Goal: Information Seeking & Learning: Check status

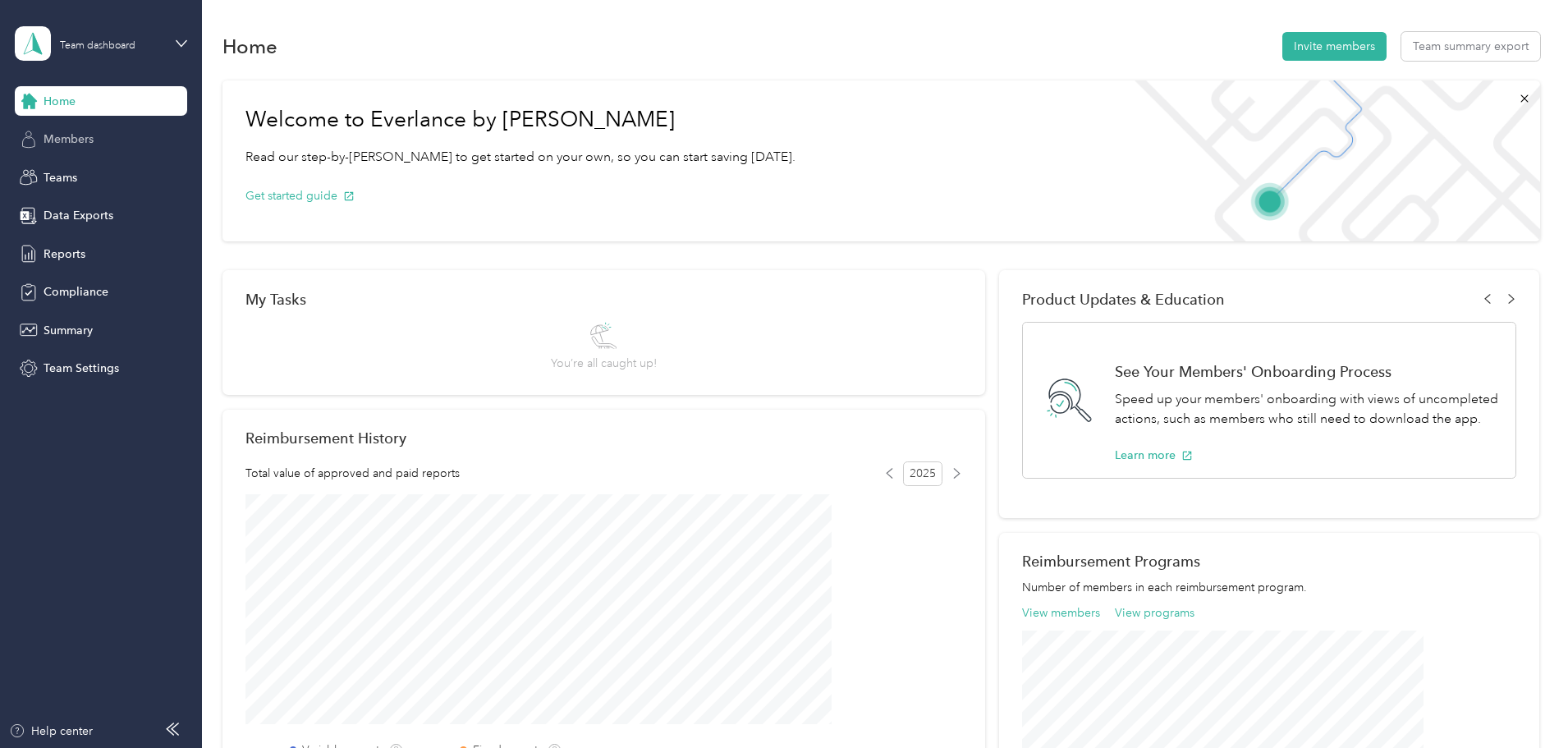
click at [58, 133] on span "Members" at bounding box center [68, 139] width 50 height 17
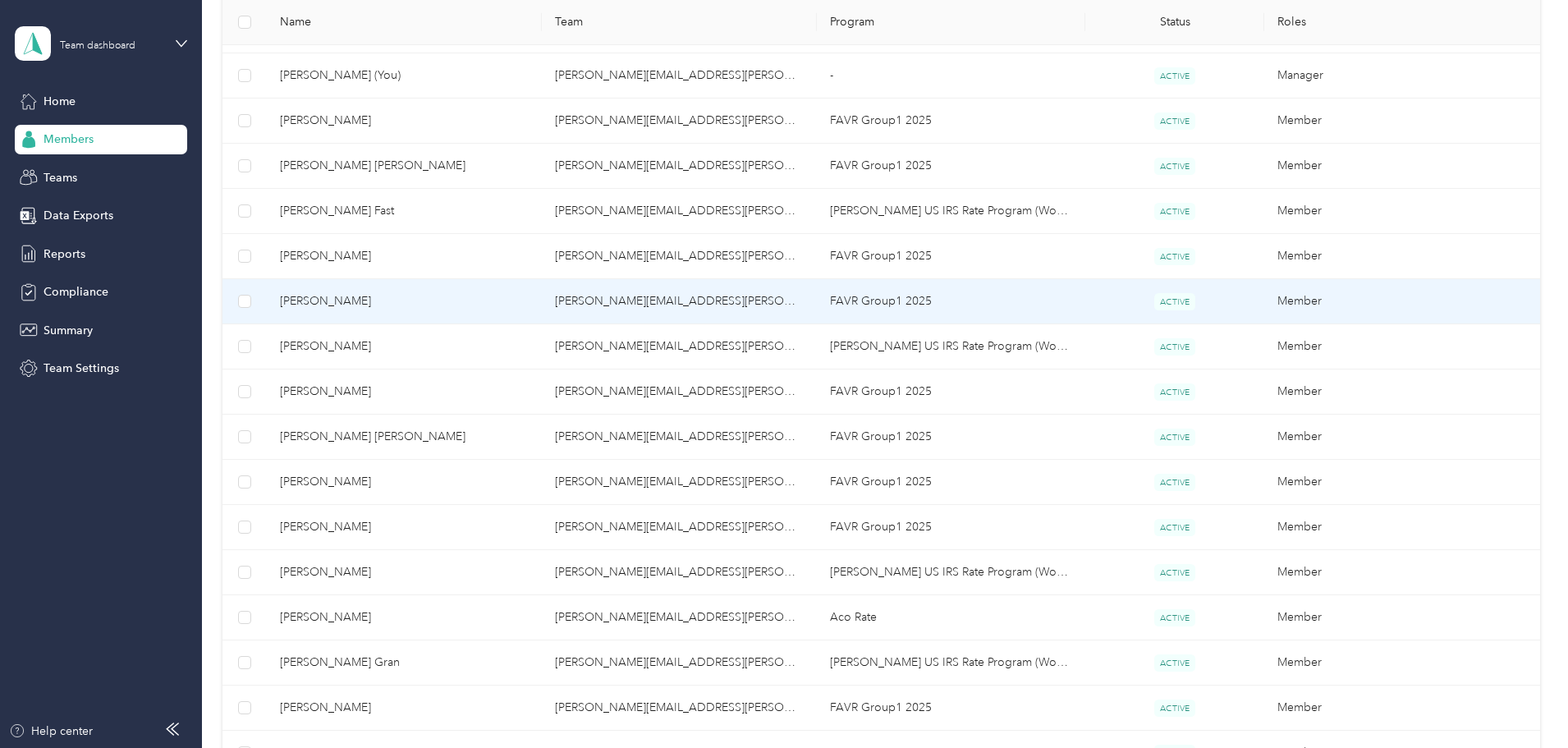
scroll to position [410, 0]
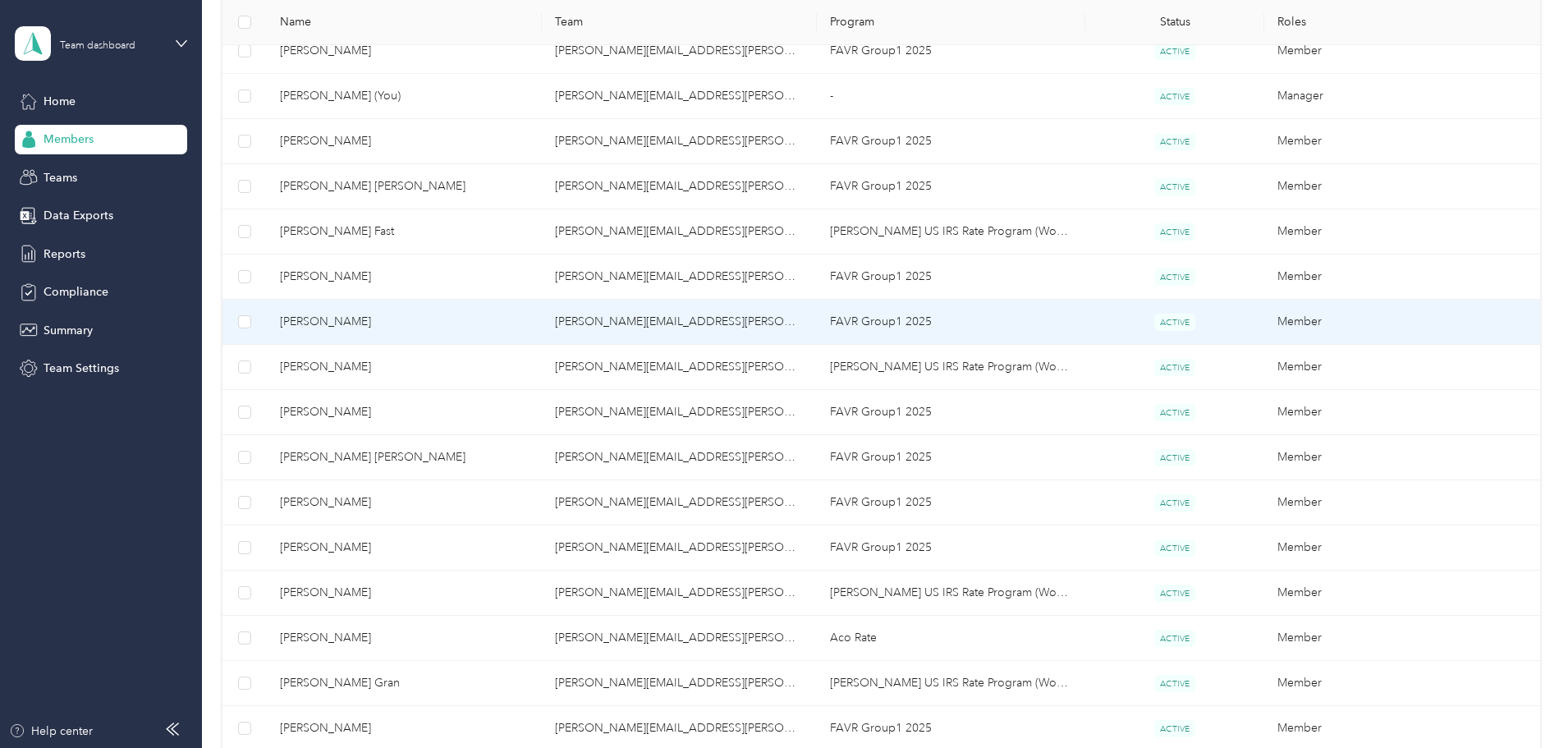
click at [529, 320] on span "[PERSON_NAME]" at bounding box center [403, 321] width 248 height 18
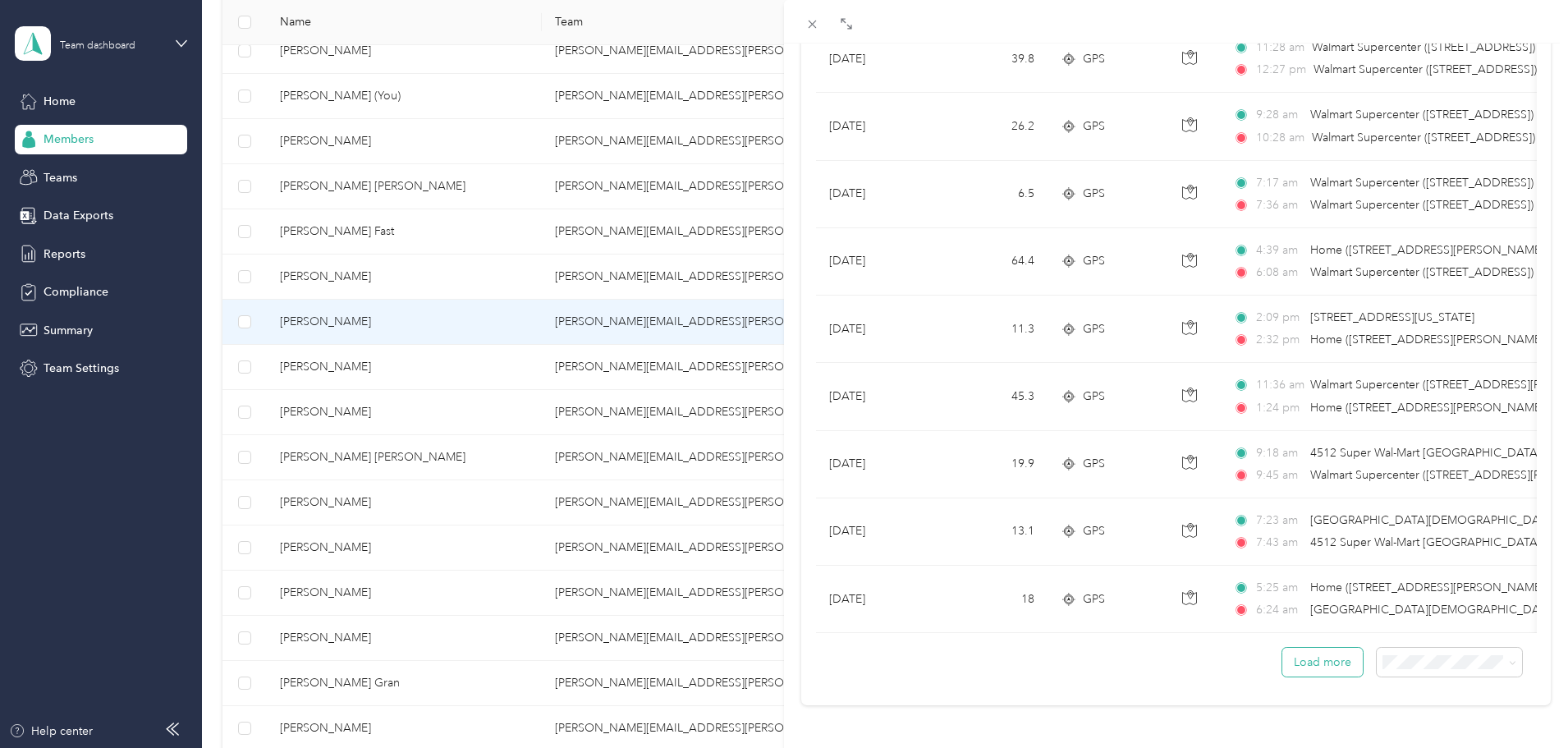
scroll to position [1350, 0]
click at [1344, 658] on button "Load more" at bounding box center [1322, 661] width 81 height 29
click at [1306, 650] on button "Load more" at bounding box center [1322, 661] width 81 height 29
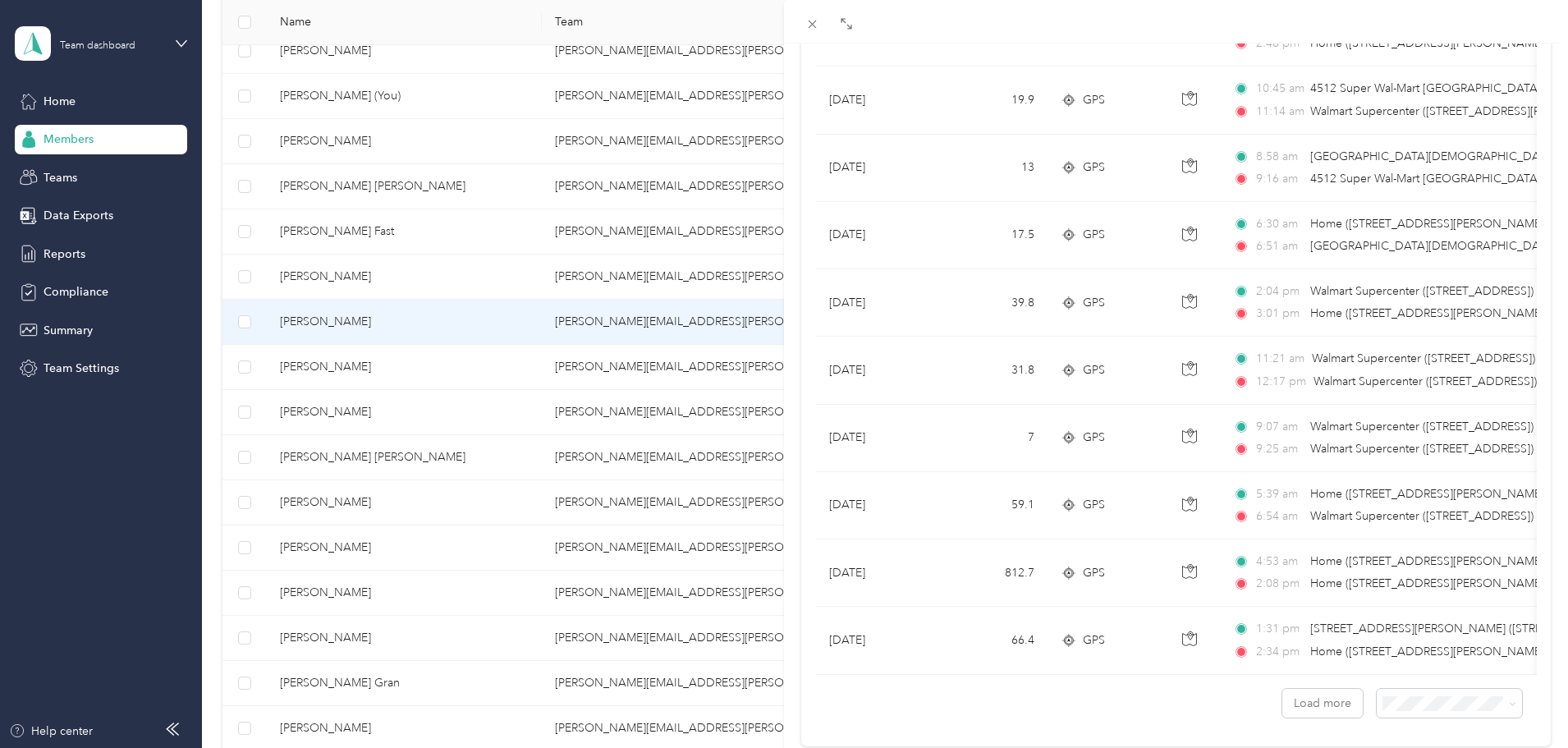
scroll to position [3037, 0]
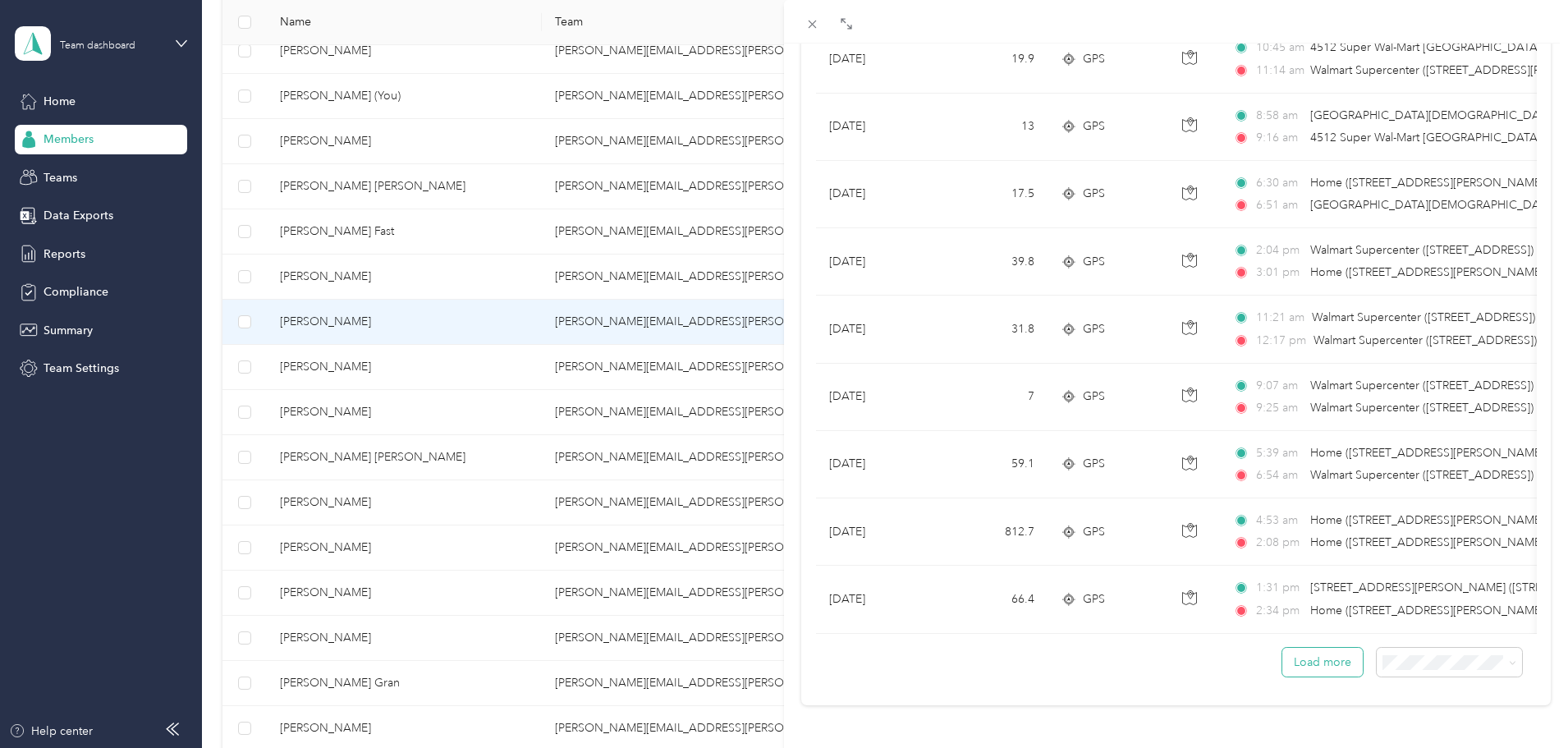
click at [1324, 648] on button "Load more" at bounding box center [1322, 661] width 81 height 29
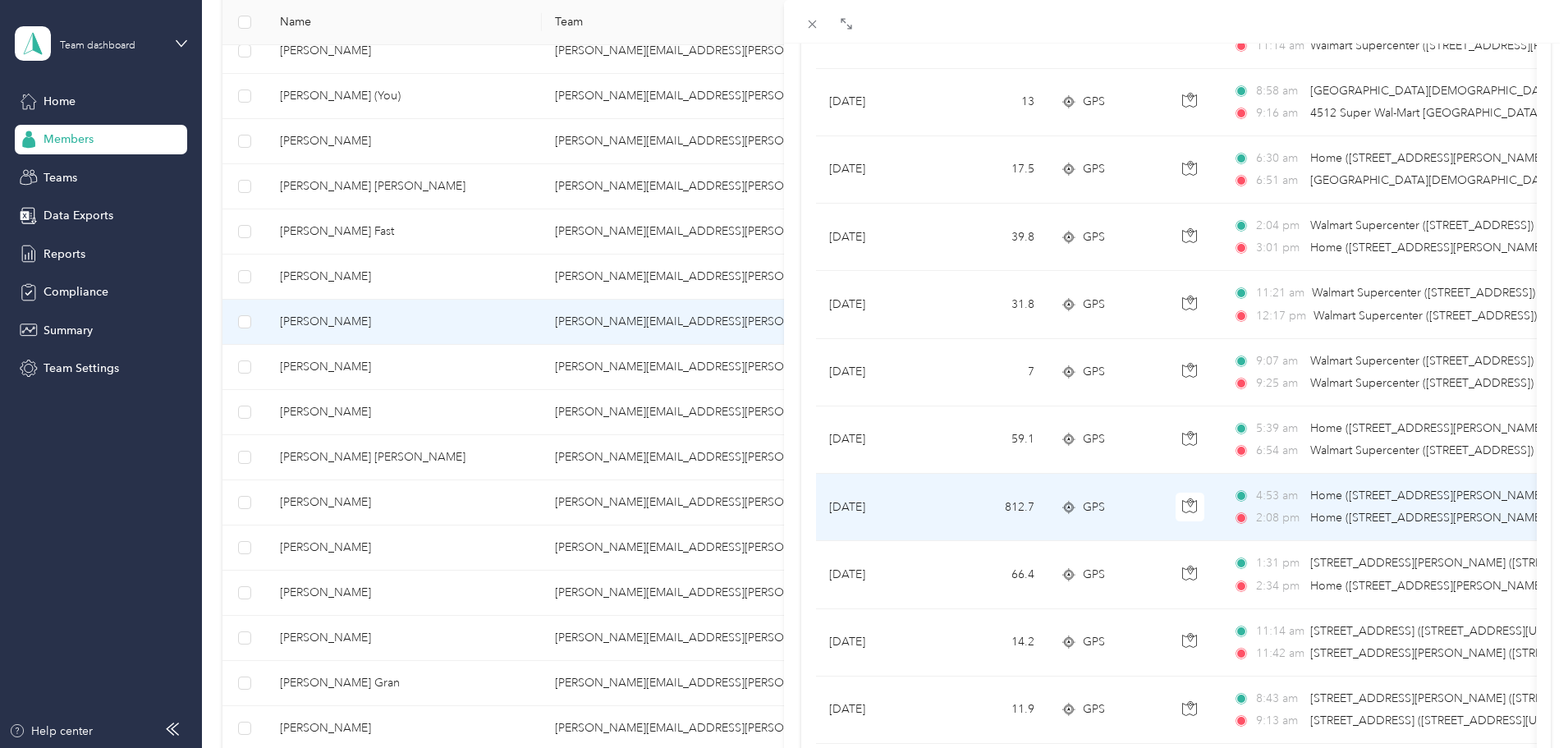
click at [959, 513] on td "812.7" at bounding box center [993, 507] width 108 height 68
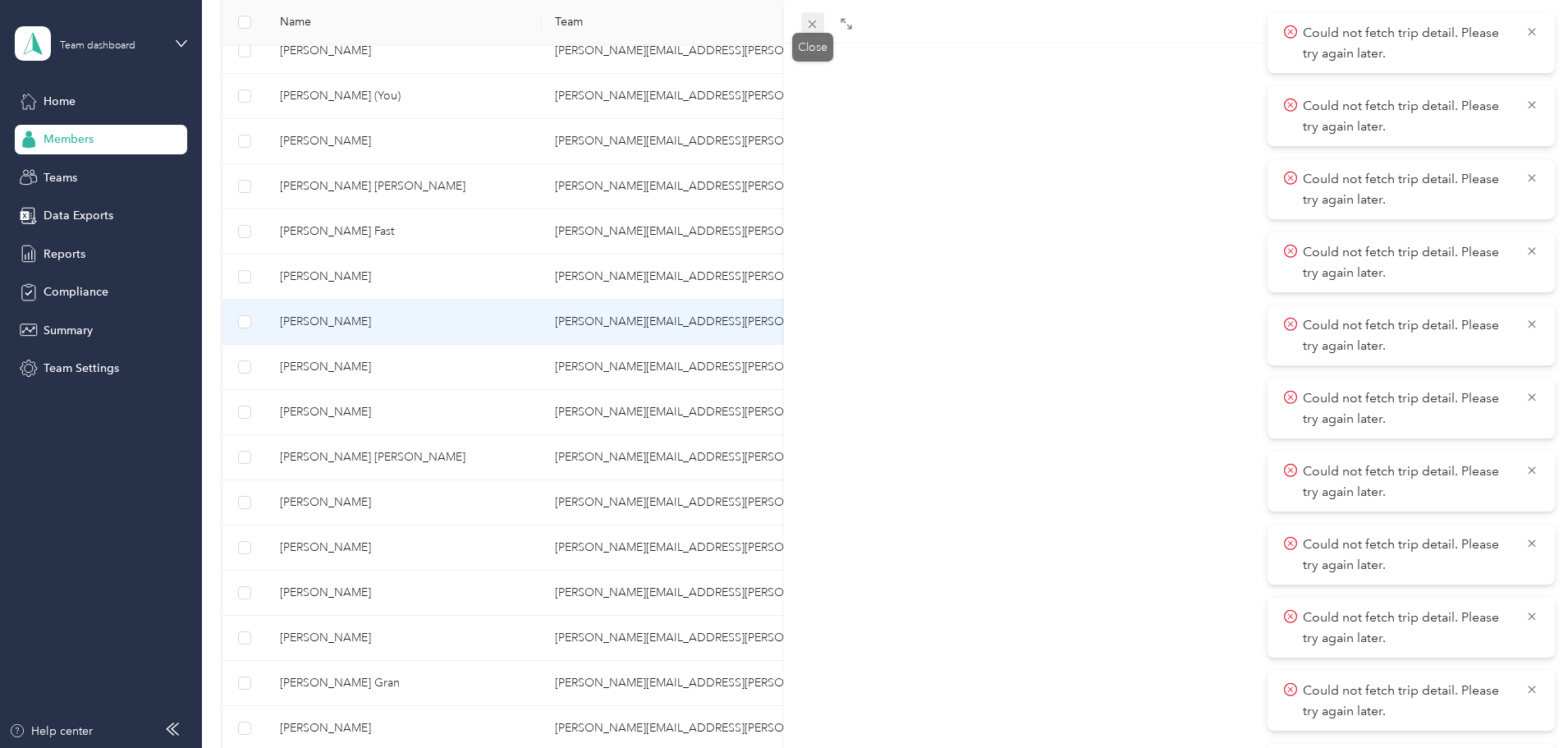
click at [811, 23] on icon at bounding box center [812, 24] width 8 height 8
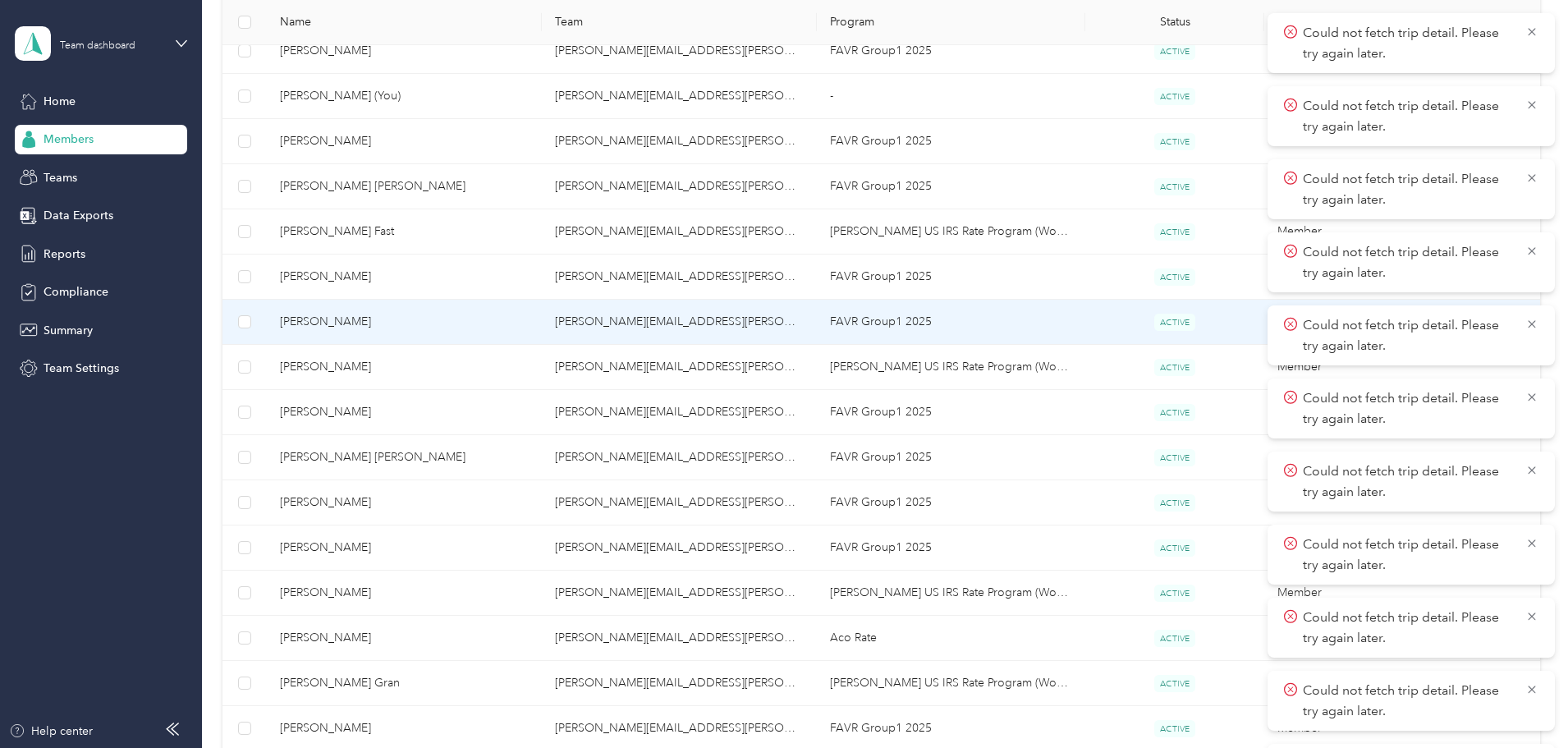
scroll to position [80, 0]
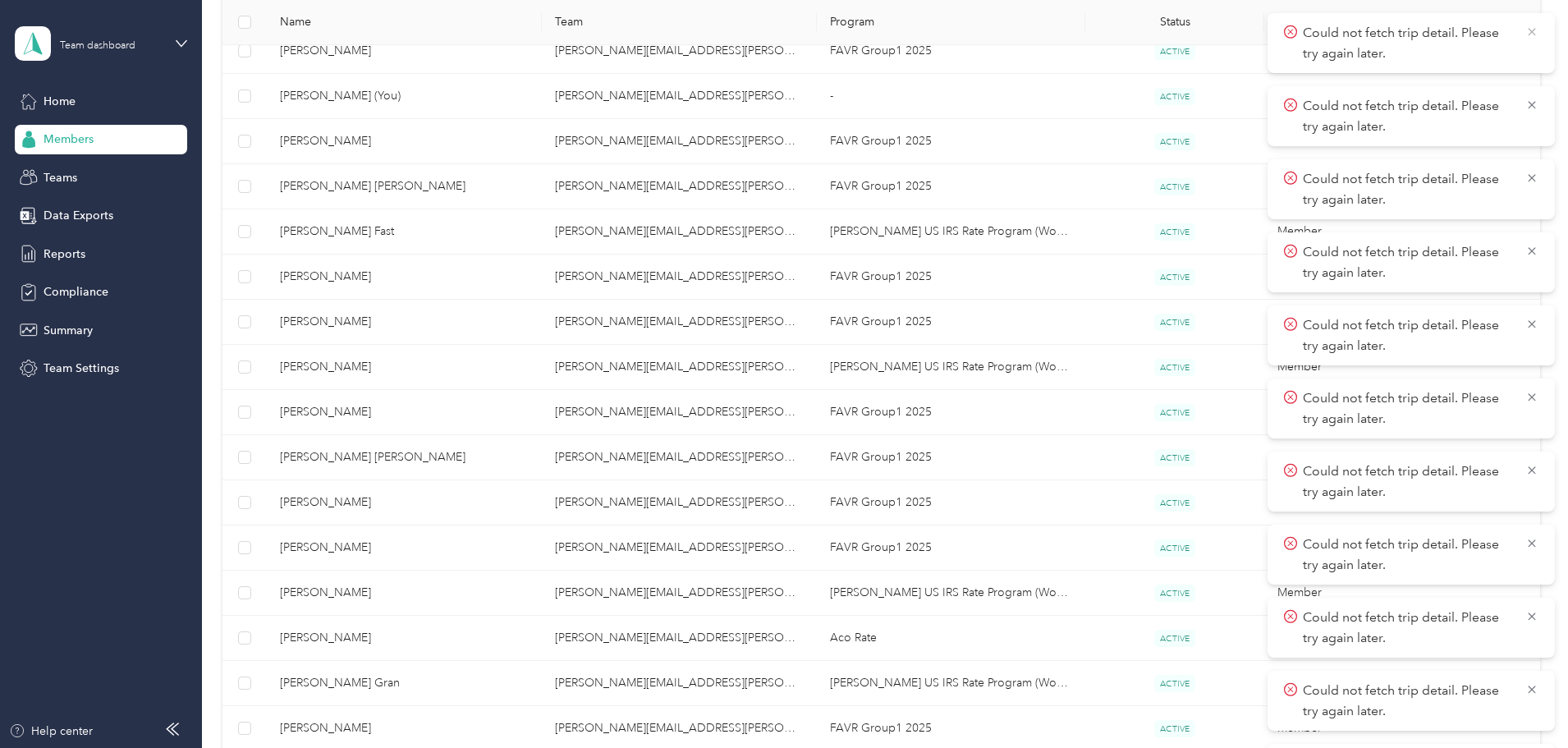
click at [1534, 29] on icon at bounding box center [1532, 31] width 8 height 8
click at [1534, 37] on icon at bounding box center [1532, 31] width 13 height 15
click at [1534, 34] on icon at bounding box center [1532, 31] width 13 height 15
click at [1530, 31] on icon at bounding box center [1532, 31] width 13 height 15
click at [1531, 29] on icon at bounding box center [1532, 31] width 13 height 15
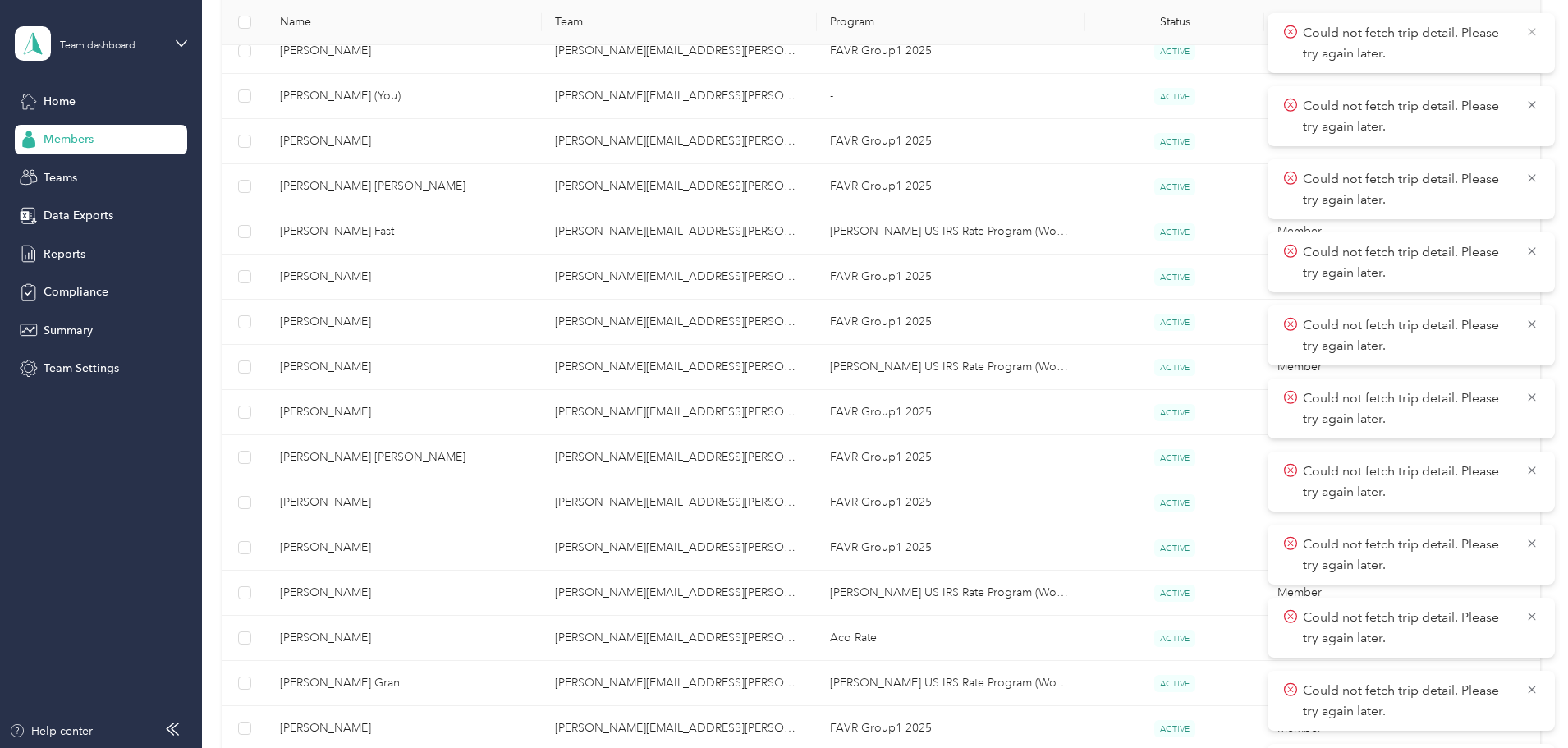
click at [1531, 32] on icon at bounding box center [1532, 31] width 8 height 8
click at [1533, 34] on icon at bounding box center [1532, 31] width 13 height 15
click at [1531, 30] on icon at bounding box center [1532, 31] width 13 height 15
click at [1533, 35] on icon at bounding box center [1532, 31] width 13 height 15
click at [1532, 29] on icon at bounding box center [1532, 31] width 13 height 15
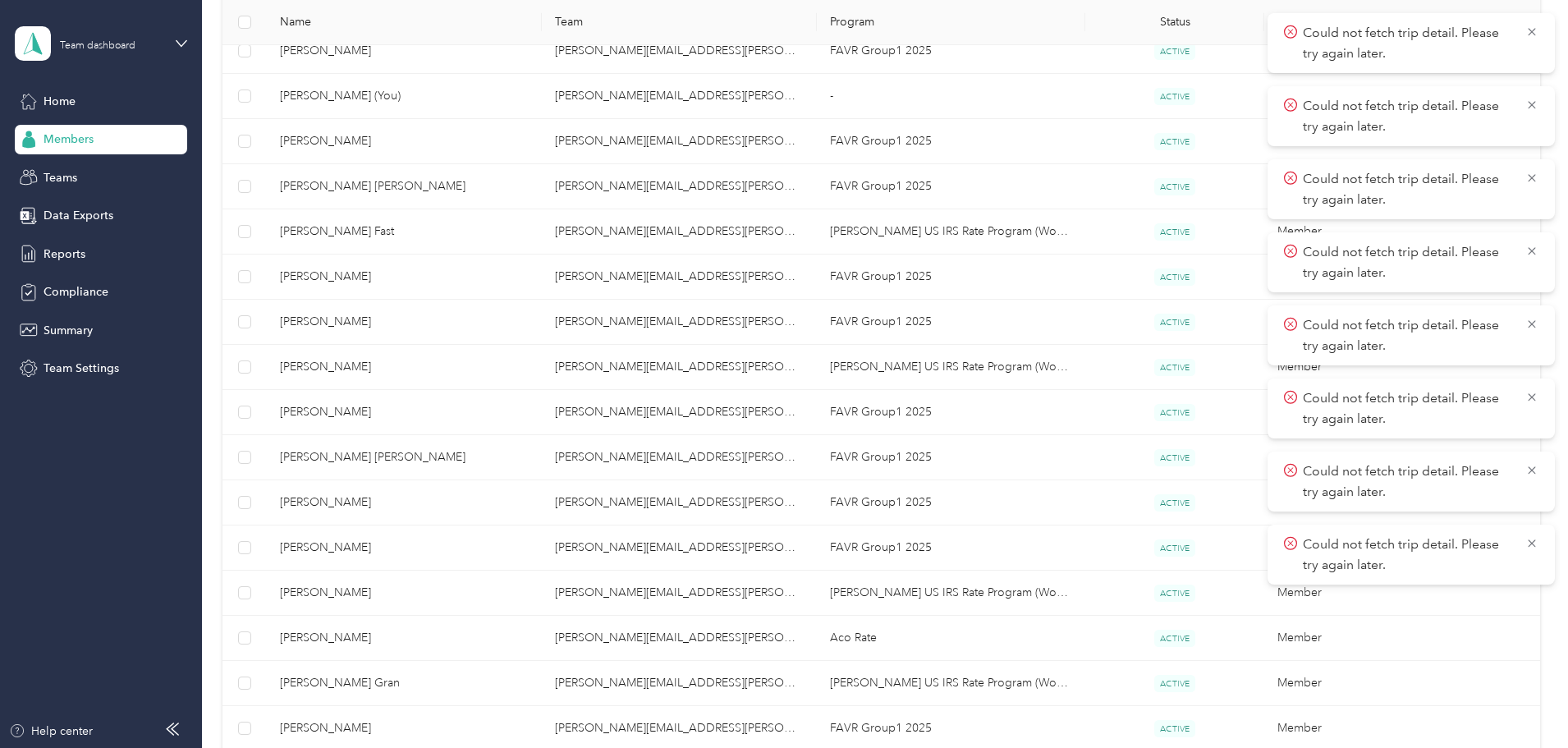
drag, startPoint x: 1533, startPoint y: 31, endPoint x: 1544, endPoint y: 85, distance: 55.1
click at [1534, 33] on icon at bounding box center [1532, 31] width 13 height 15
click at [1530, 34] on icon at bounding box center [1532, 31] width 13 height 15
click at [1532, 32] on icon at bounding box center [1532, 31] width 8 height 8
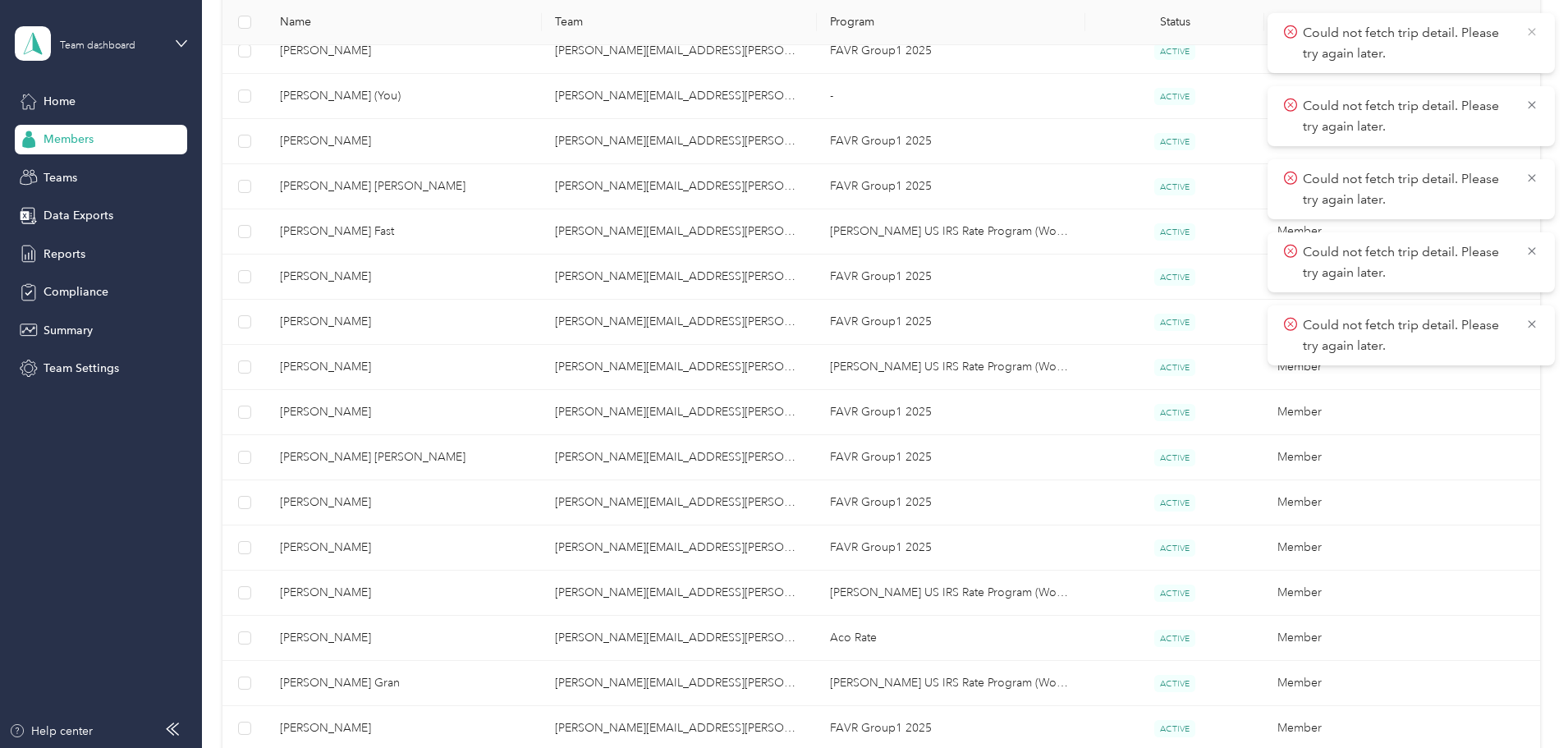
click at [1532, 32] on icon at bounding box center [1532, 31] width 13 height 15
click at [1530, 24] on icon at bounding box center [1532, 31] width 13 height 15
click at [1534, 34] on icon at bounding box center [1532, 31] width 13 height 15
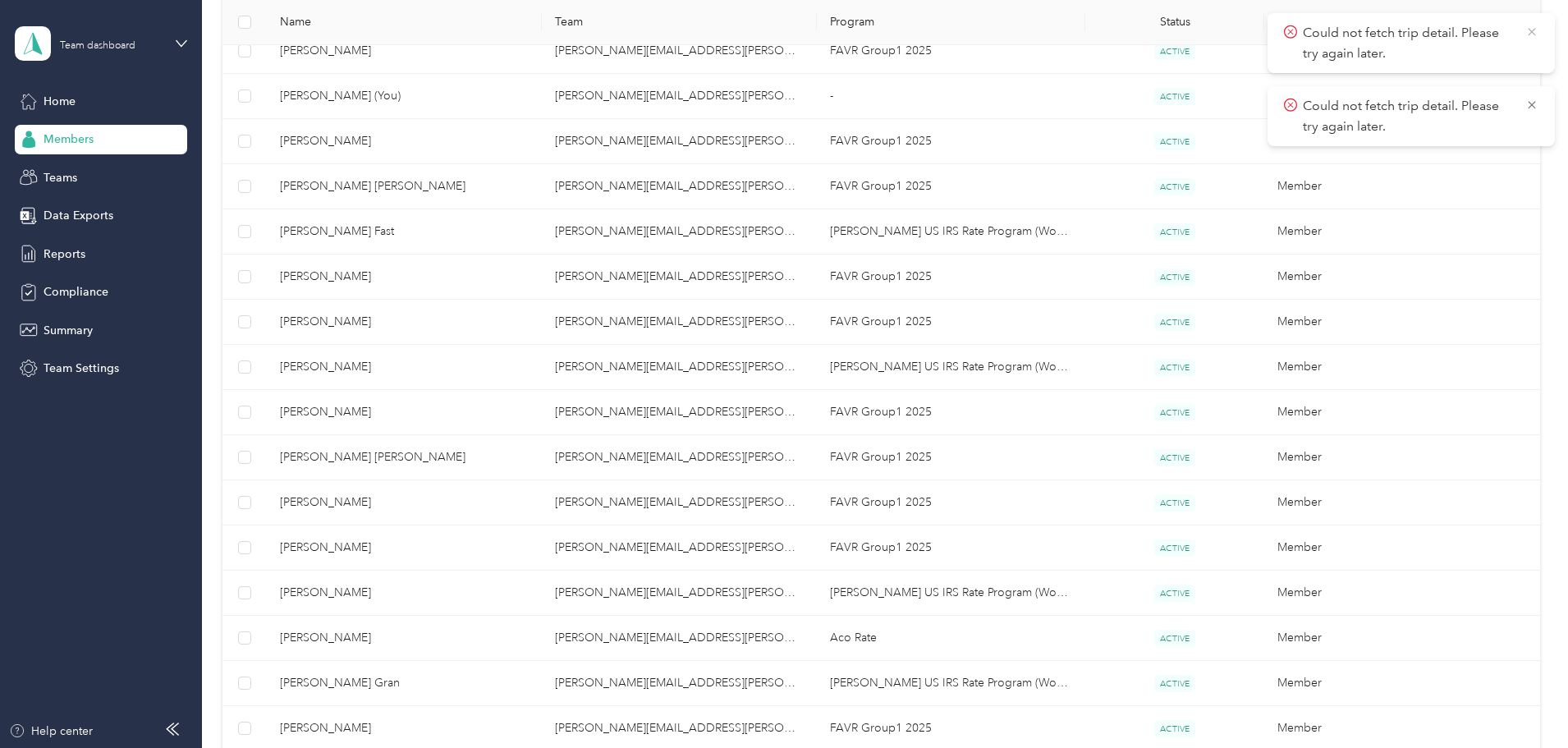
click at [1531, 31] on icon at bounding box center [1532, 31] width 8 height 8
click at [1531, 37] on icon at bounding box center [1532, 31] width 13 height 15
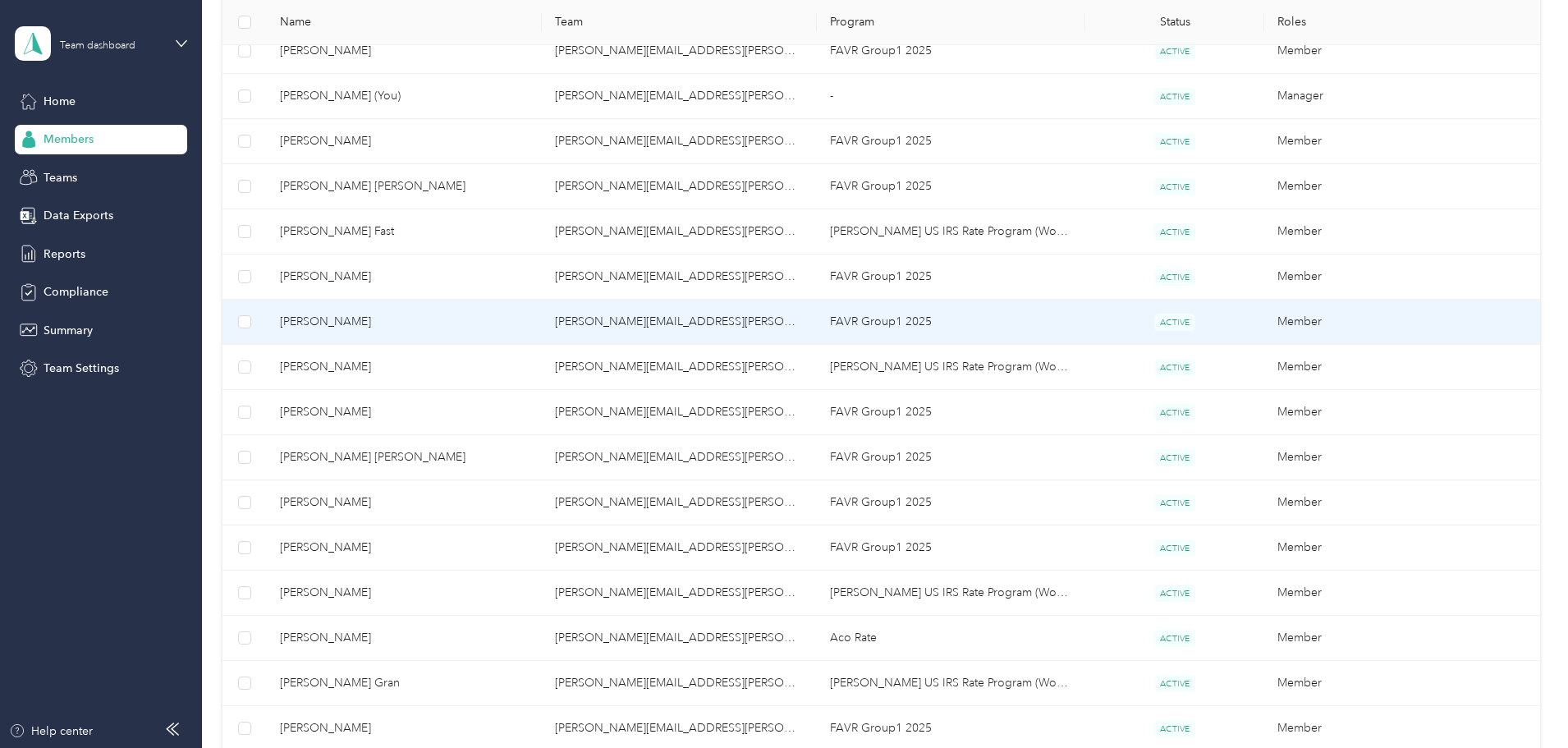
click at [512, 319] on span "[PERSON_NAME]" at bounding box center [403, 321] width 248 height 18
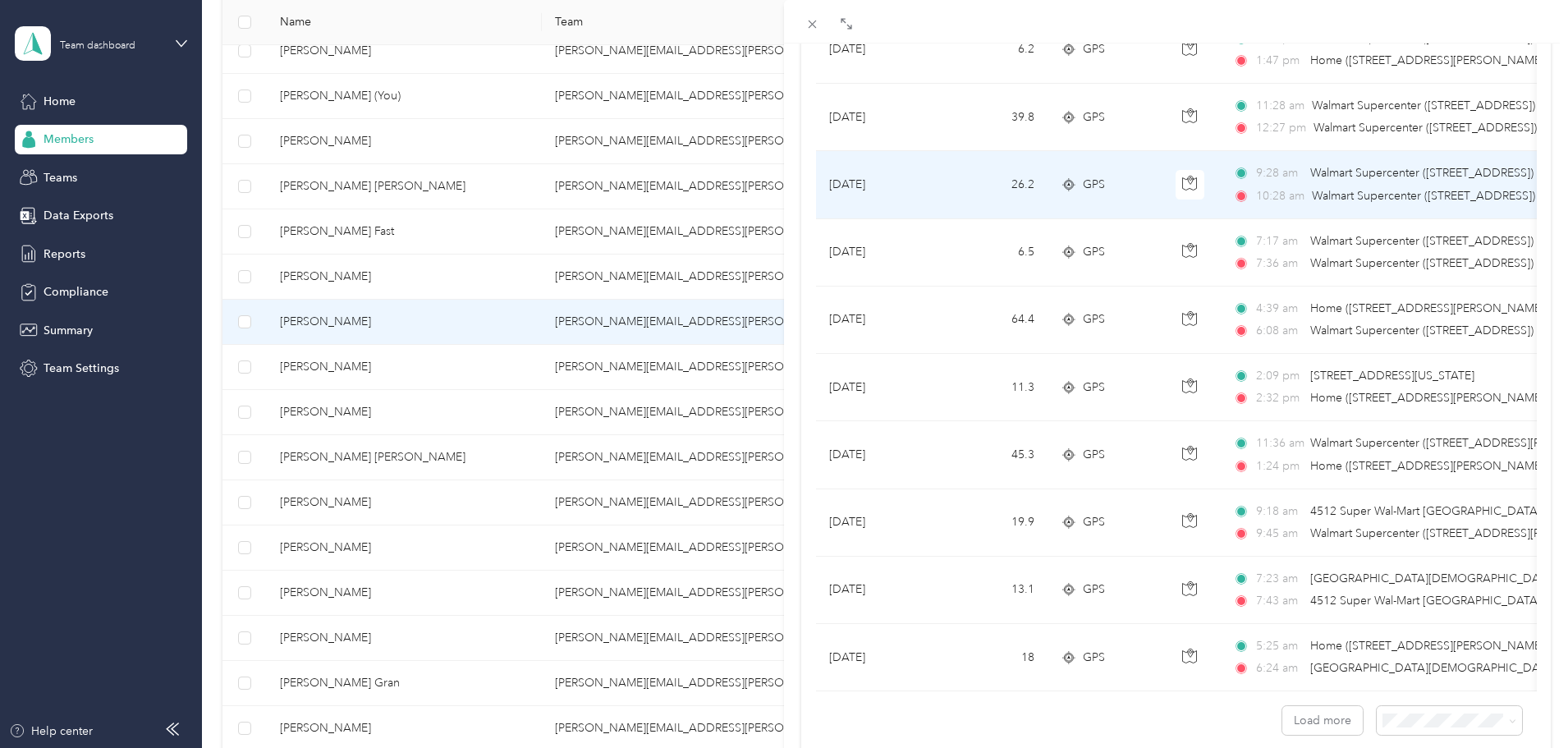
scroll to position [1313, 0]
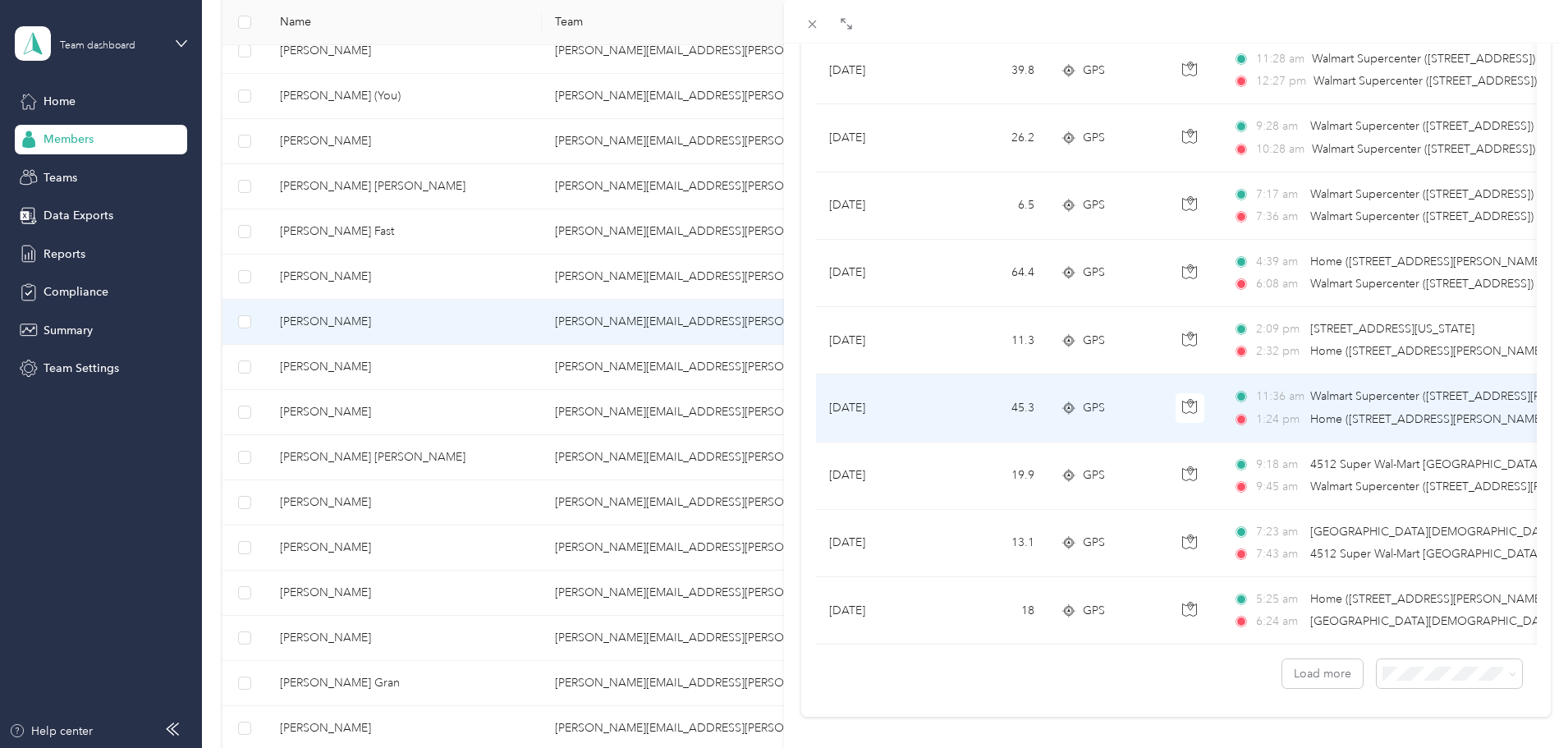
click at [939, 403] on td "45.3" at bounding box center [993, 408] width 108 height 68
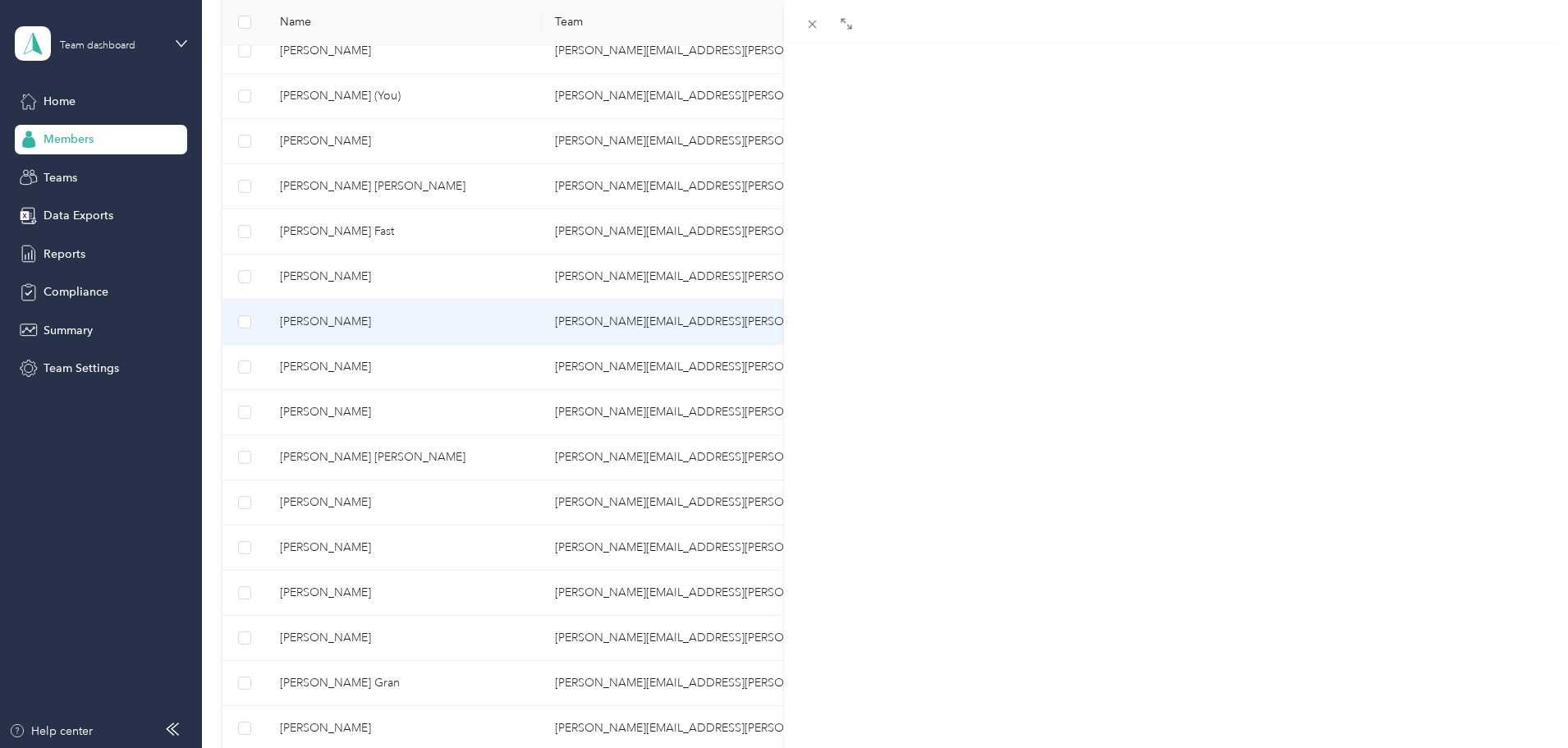
scroll to position [199, 0]
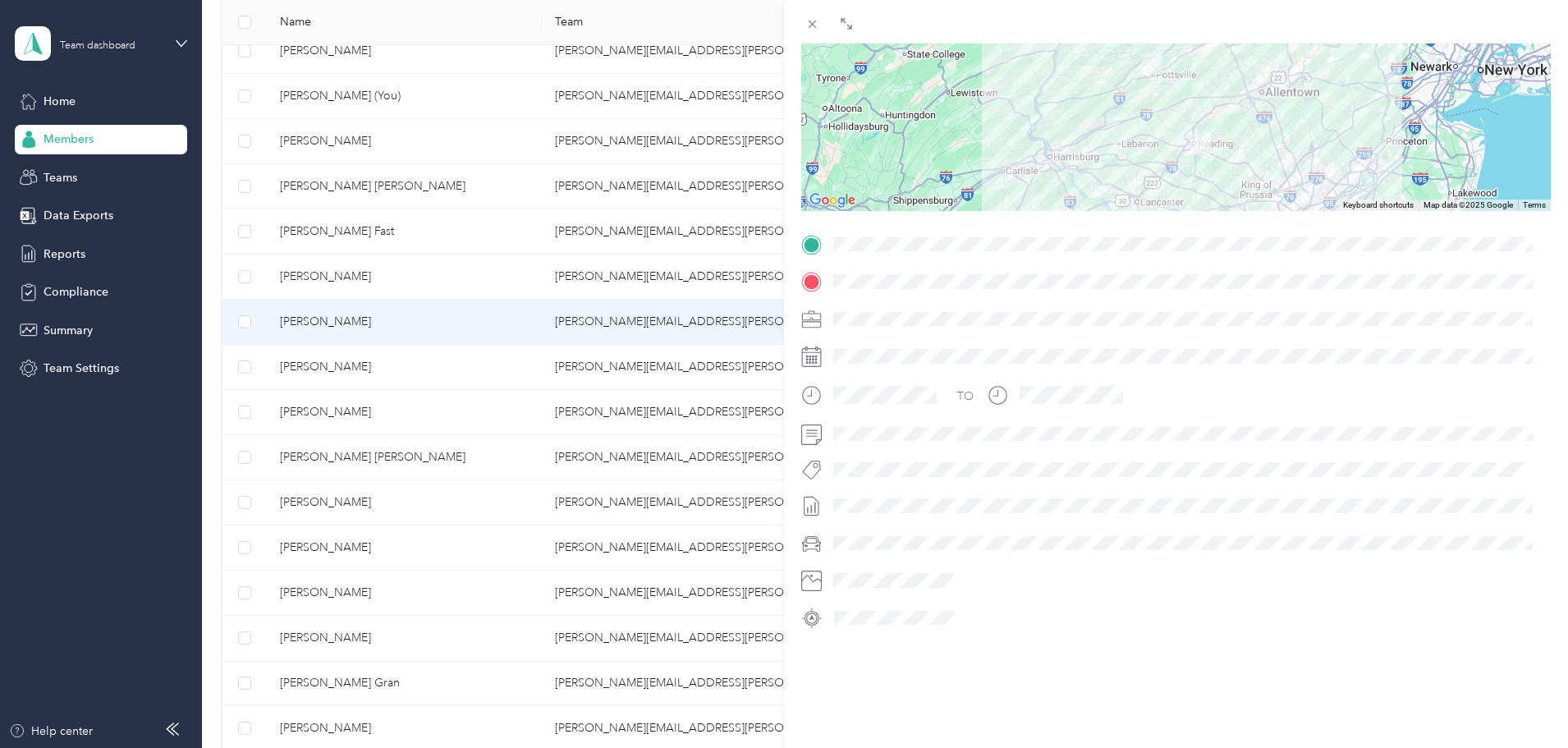
click at [514, 323] on div "BACK [PERSON_NAME] Trips Trip details Trip details This trip cannot be edited b…" at bounding box center [784, 374] width 1568 height 748
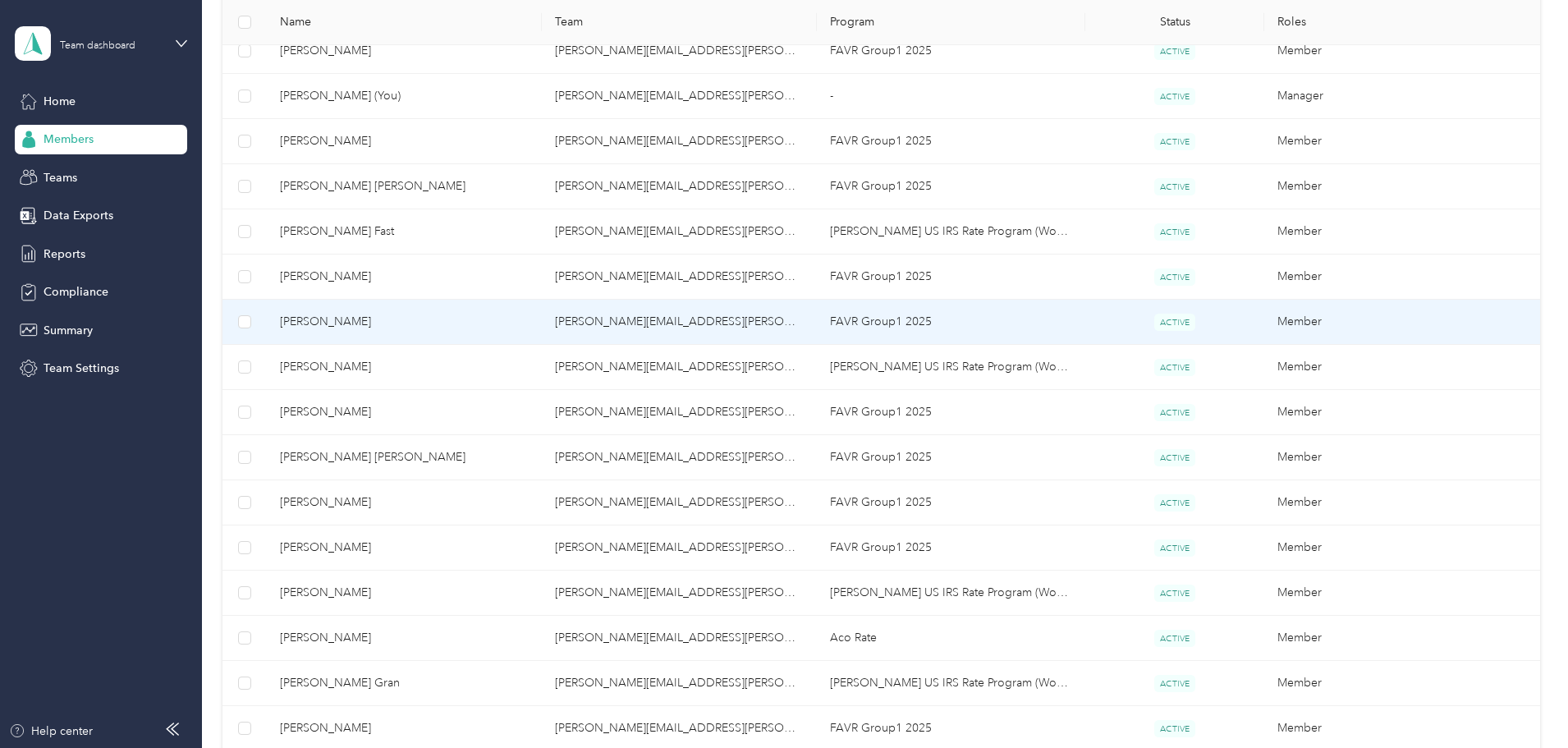
click at [529, 321] on span "[PERSON_NAME]" at bounding box center [403, 321] width 248 height 18
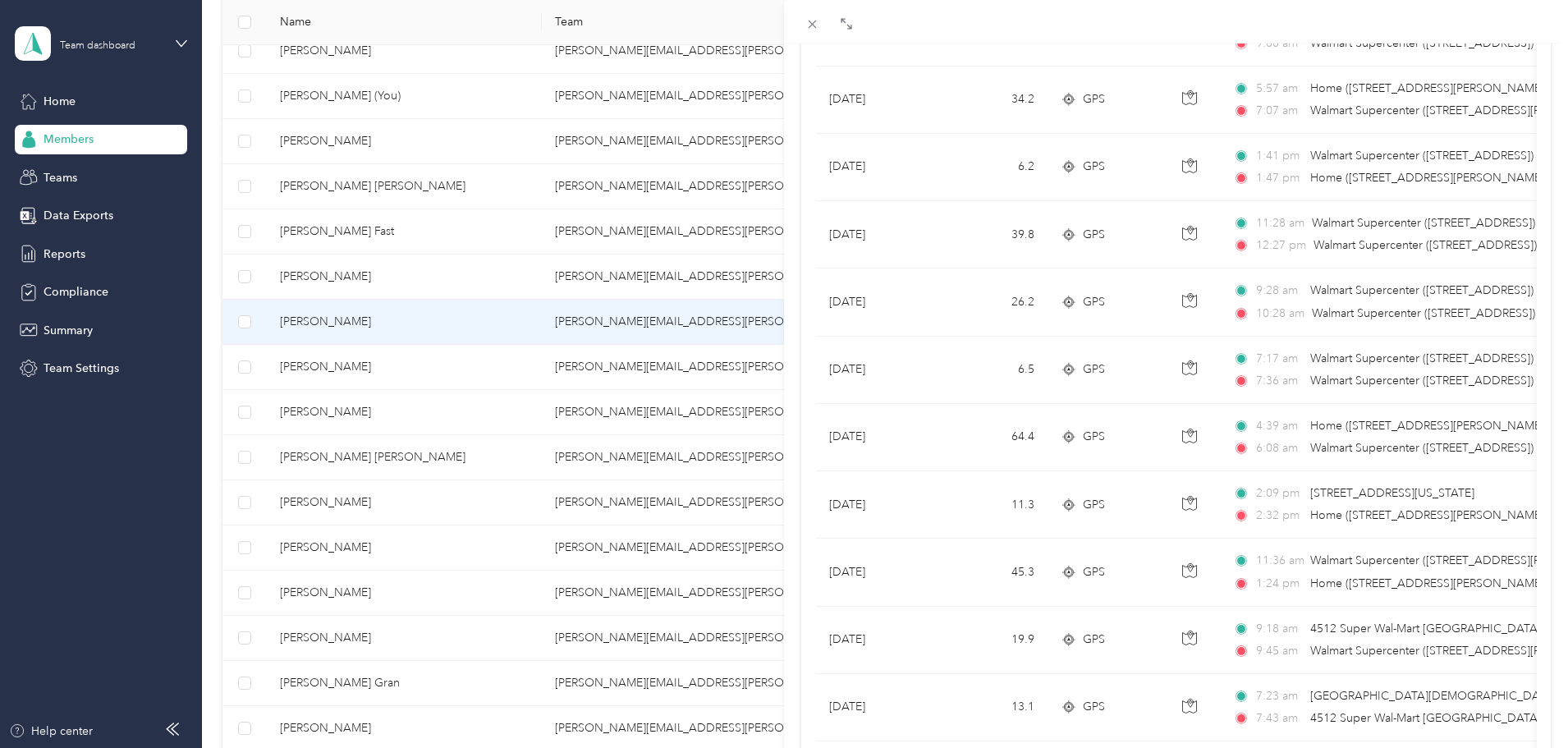
scroll to position [1350, 0]
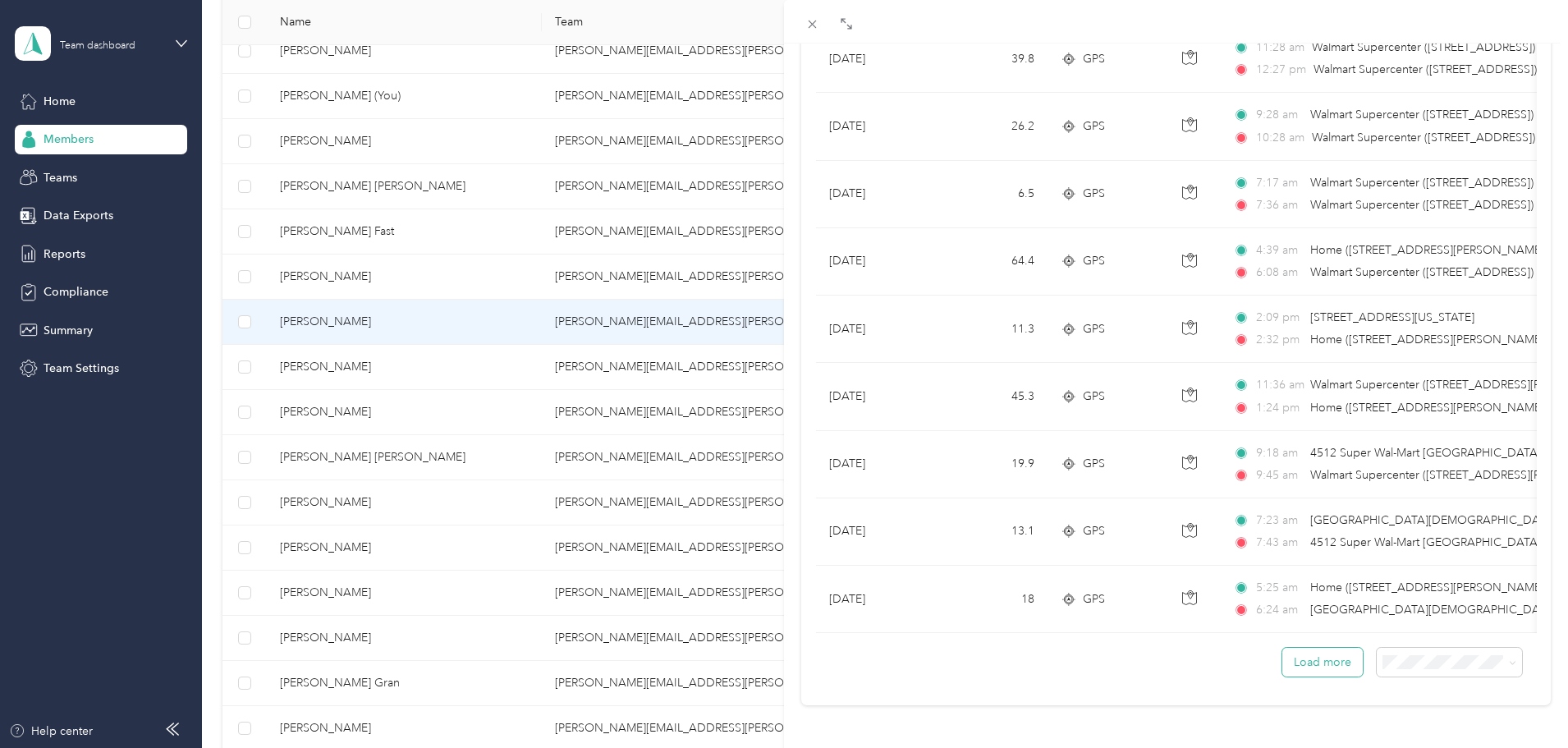
click at [1313, 648] on button "Load more" at bounding box center [1322, 661] width 81 height 29
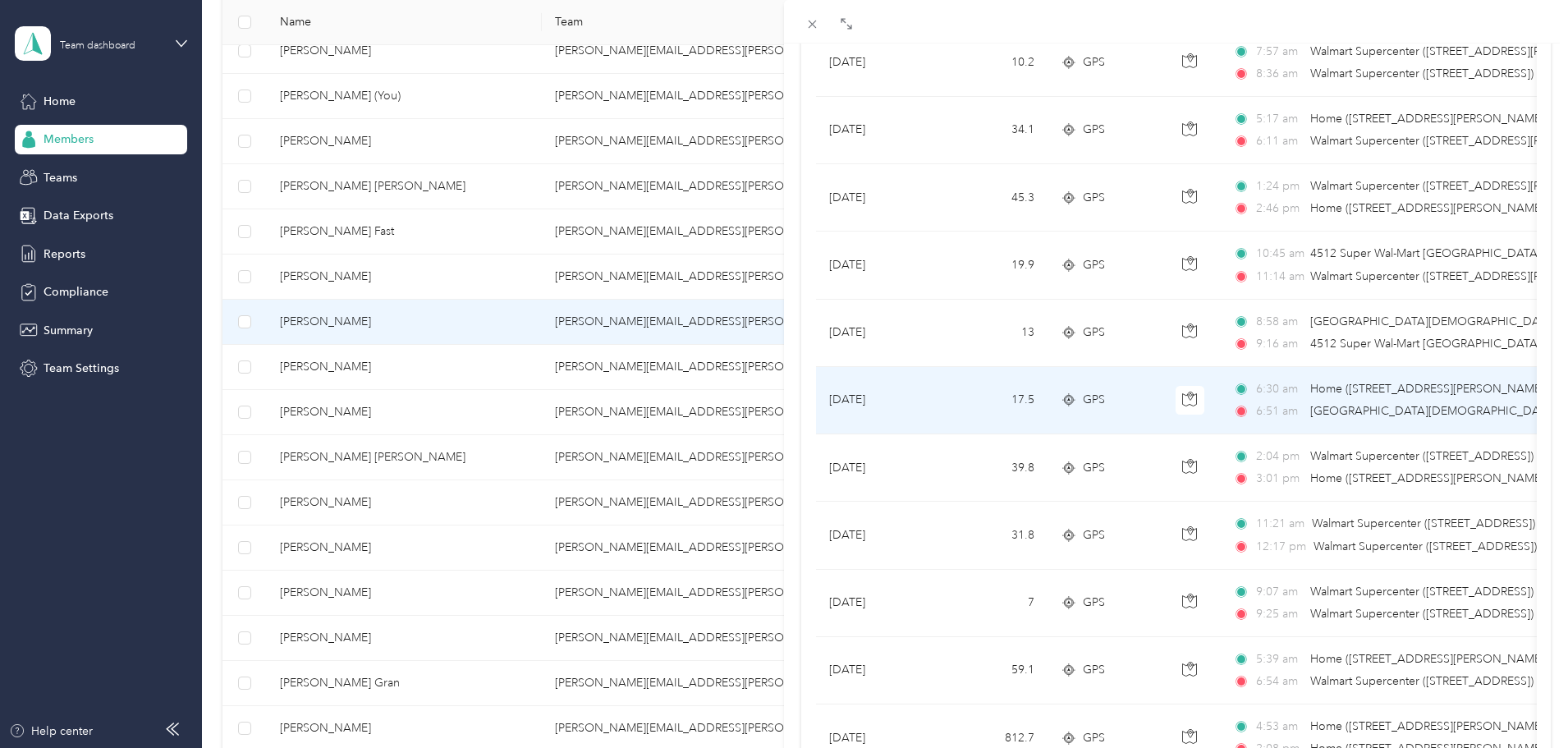
scroll to position [3037, 0]
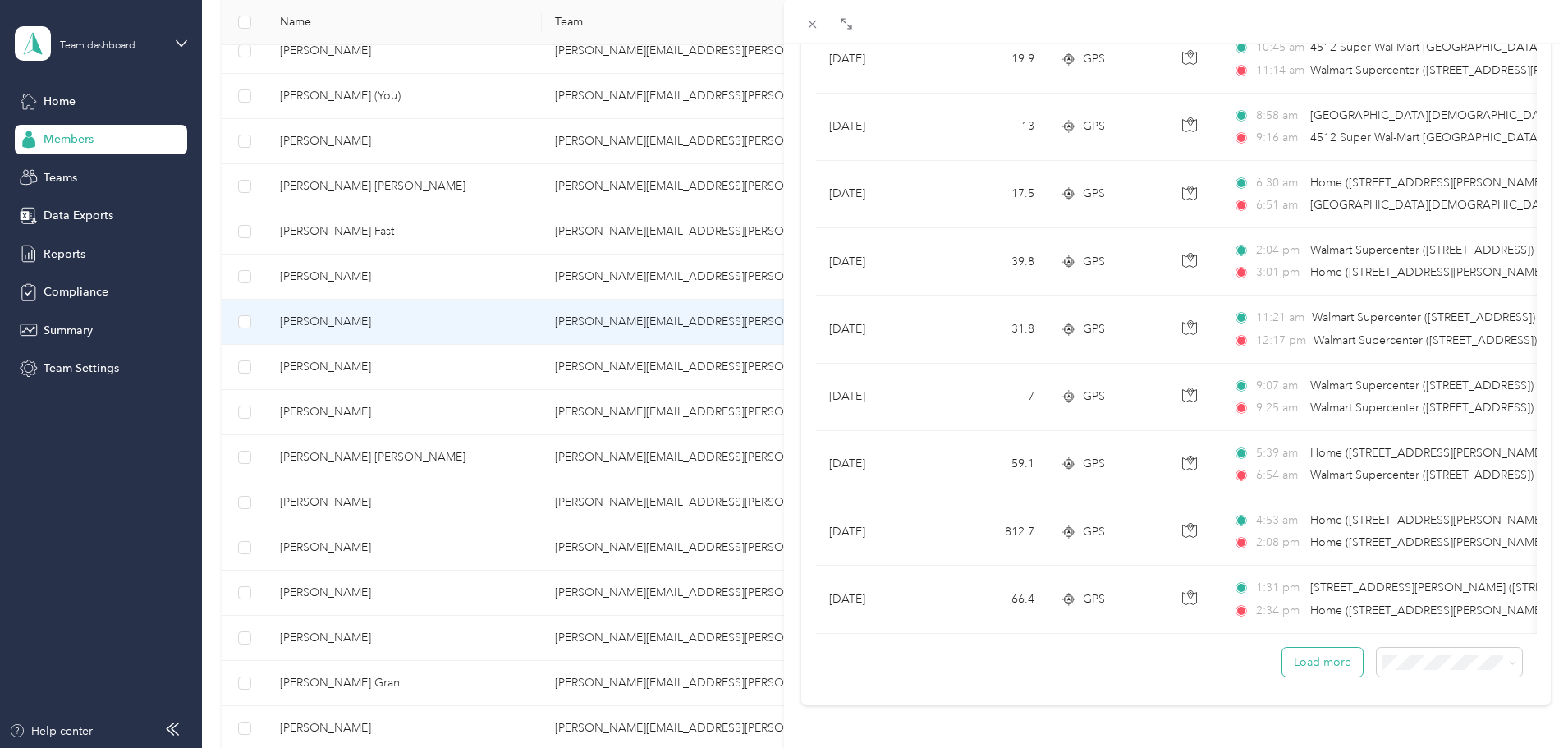
click at [1308, 648] on button "Load more" at bounding box center [1322, 661] width 81 height 29
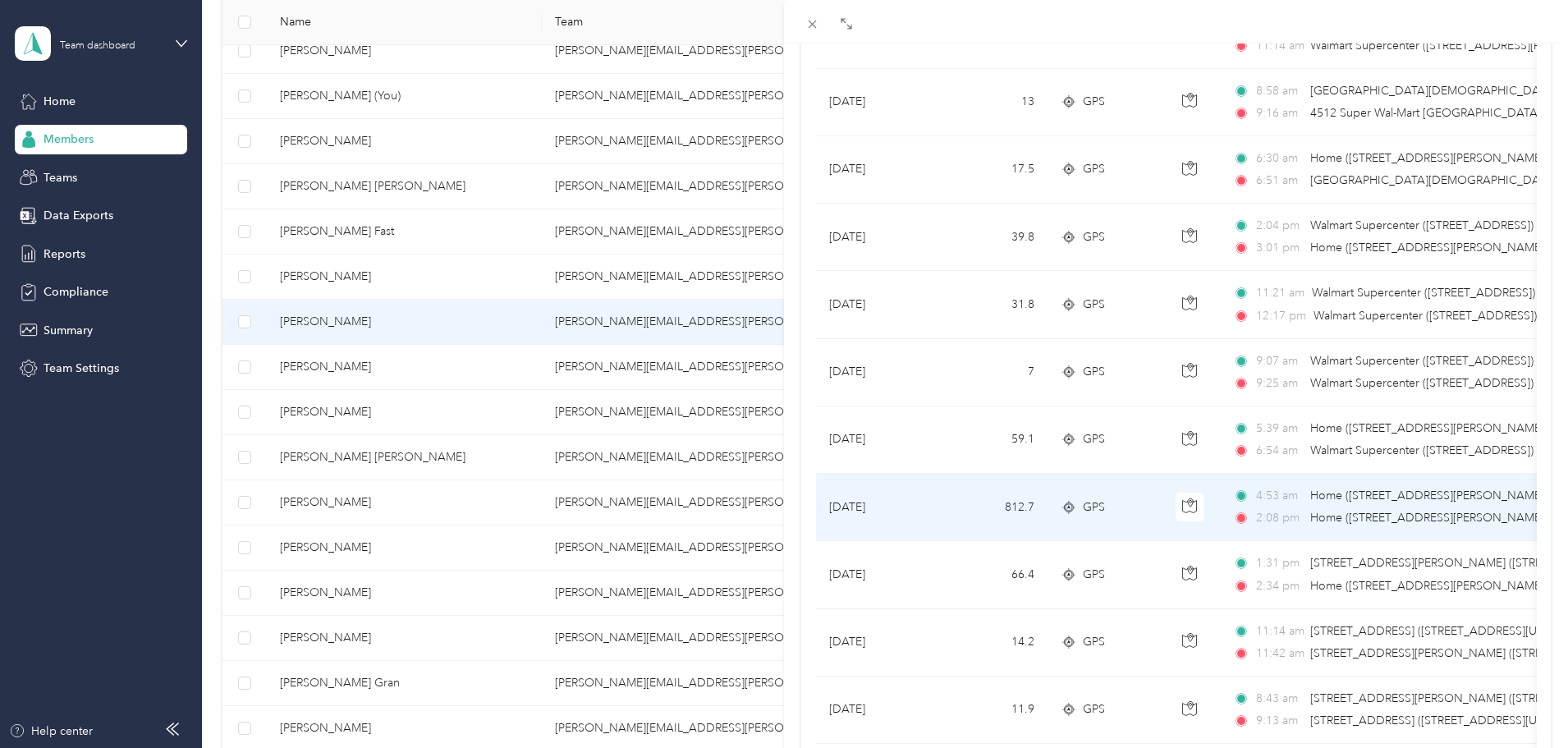
click at [939, 498] on td "812.7" at bounding box center [993, 507] width 108 height 68
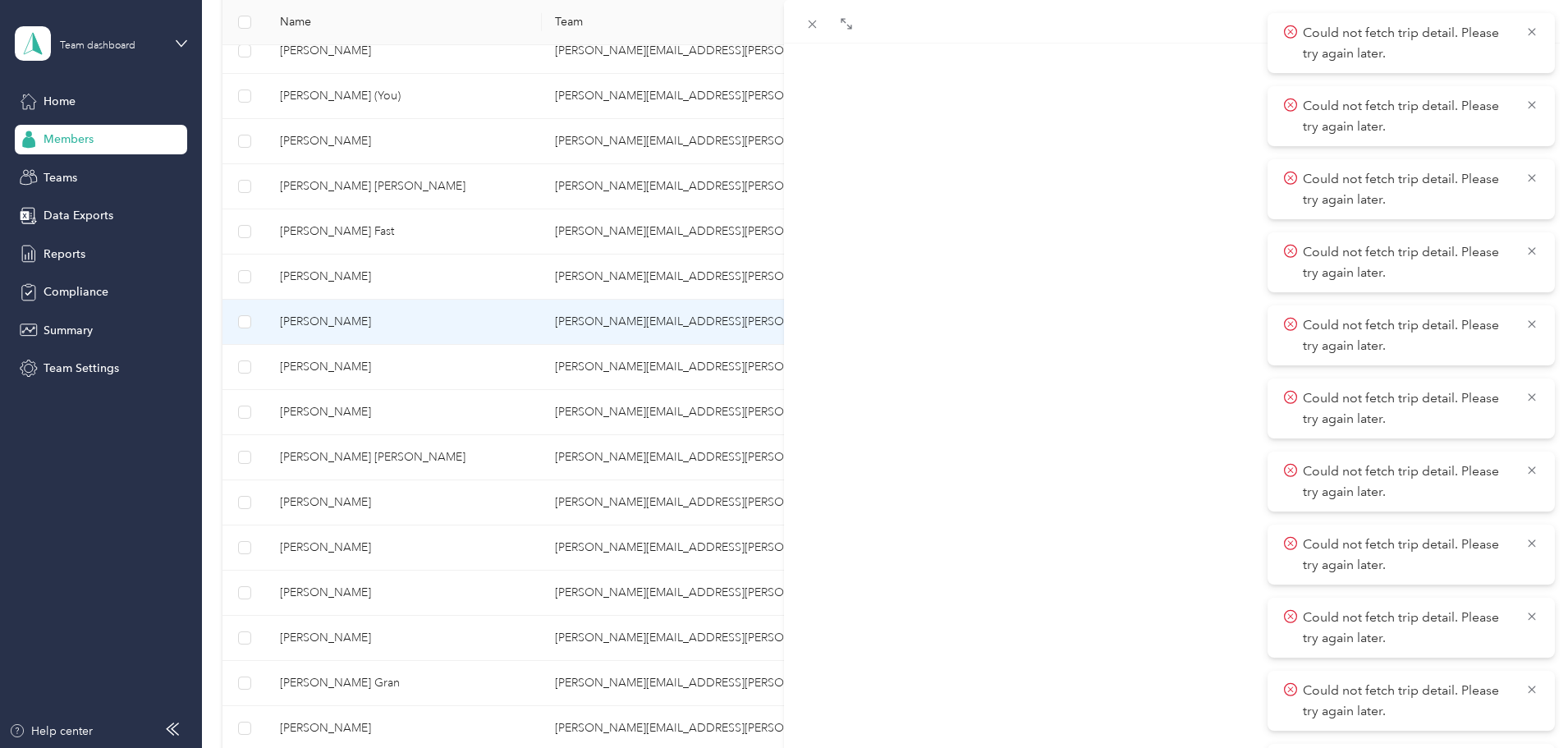
scroll to position [183, 0]
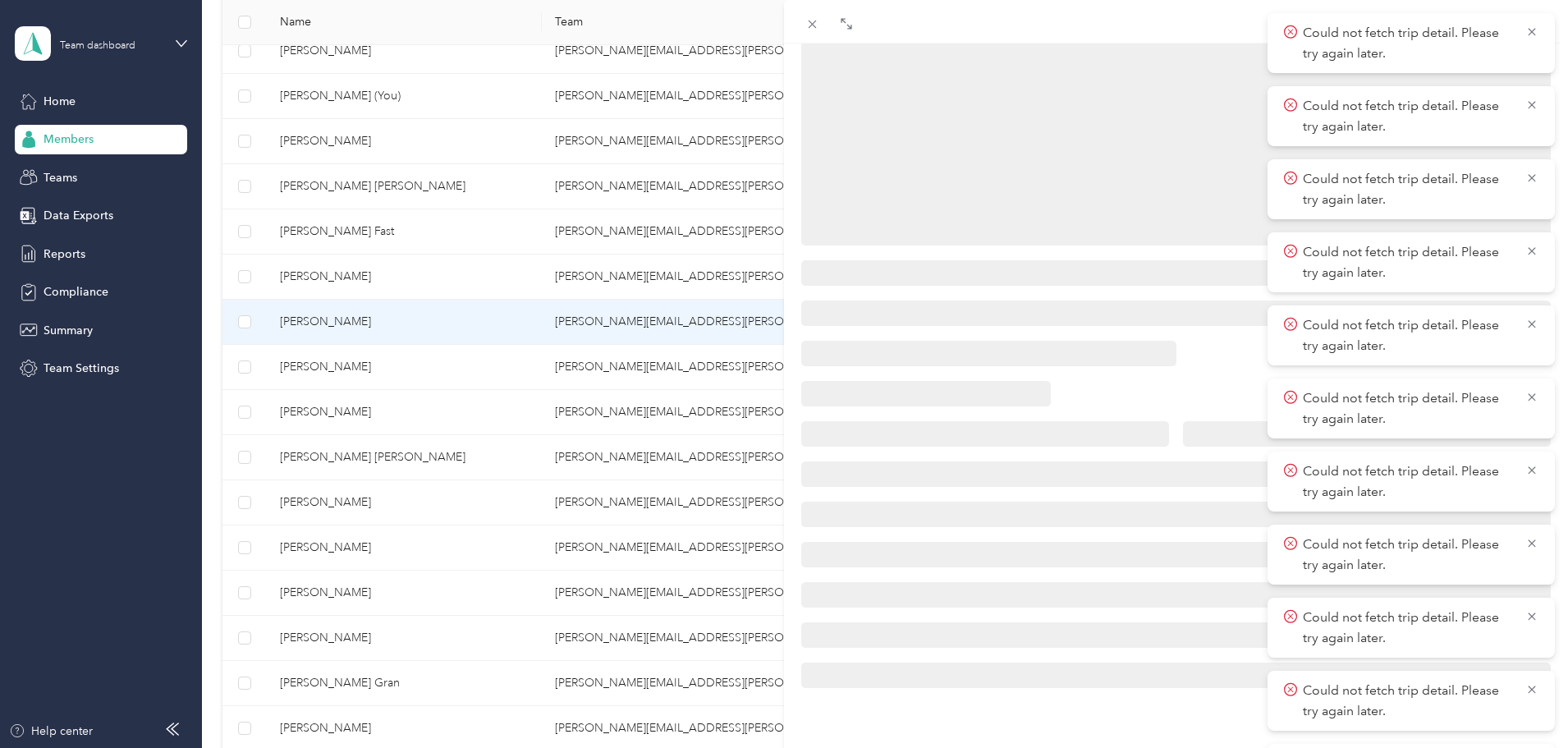
click at [454, 268] on div "BACK [PERSON_NAME] Trips Trip details" at bounding box center [784, 374] width 1568 height 748
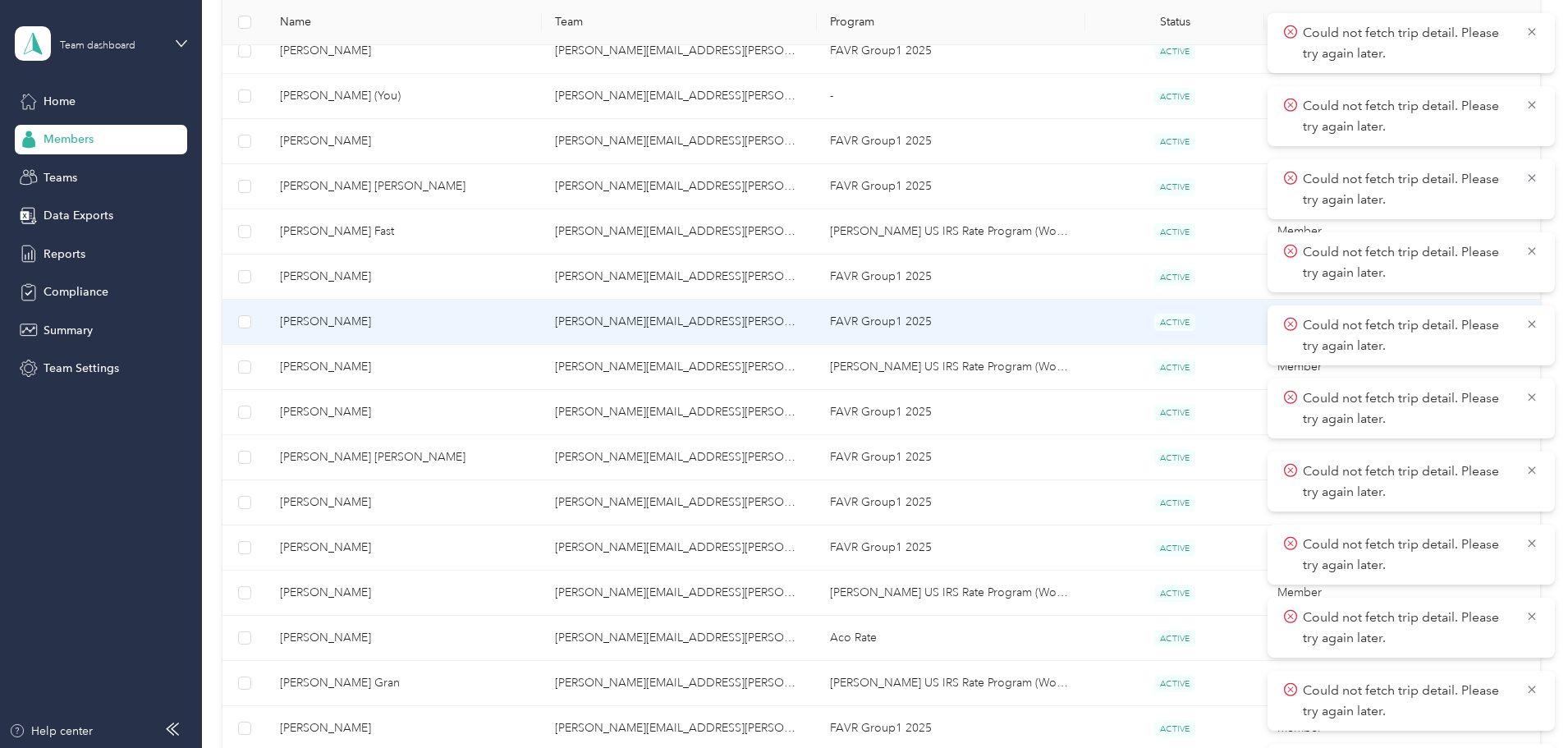
click at [460, 326] on span "[PERSON_NAME]" at bounding box center [403, 321] width 248 height 18
